Goal: Transaction & Acquisition: Purchase product/service

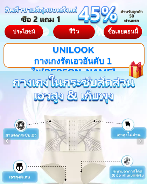
click at [136, 69] on div at bounding box center [135, 67] width 29 height 30
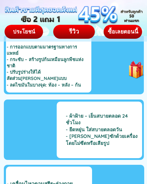
scroll to position [3367, 0]
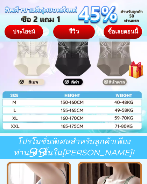
click at [12, 103] on div at bounding box center [73, 68] width 148 height 132
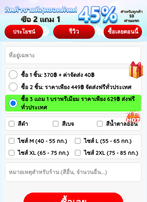
scroll to position [3704, 0]
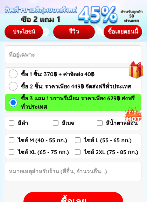
click at [10, 140] on input "ไซส์ M (40 - 55 กก.)" at bounding box center [12, 140] width 6 height 6
checkbox input "true"
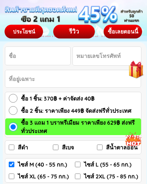
scroll to position [3680, 0]
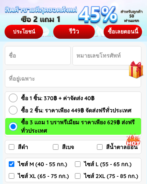
click at [58, 147] on input "สีเบจ" at bounding box center [56, 147] width 6 height 6
checkbox input "true"
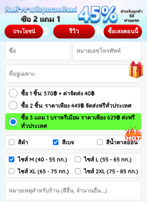
scroll to position [3685, 0]
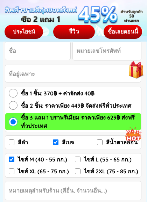
click at [98, 144] on input "สีน้ำตาลอ่อน" at bounding box center [100, 142] width 6 height 6
checkbox input "true"
click at [53, 142] on input "สีเบจ" at bounding box center [56, 142] width 6 height 6
checkbox input "false"
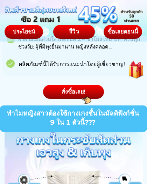
scroll to position [1837, 0]
click at [70, 94] on div at bounding box center [79, 96] width 33 height 33
click at [64, 89] on div "สั่งซื้อเลย!" at bounding box center [73, 92] width 61 height 8
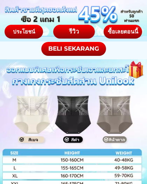
scroll to position [3310, 0]
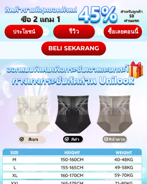
click at [111, 161] on div at bounding box center [73, 125] width 148 height 132
click at [112, 153] on div at bounding box center [73, 125] width 148 height 132
click at [14, 160] on div at bounding box center [73, 125] width 148 height 132
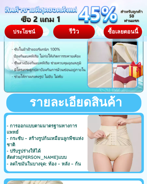
scroll to position [3041, 0]
